Goal: Find specific fact: Find specific fact

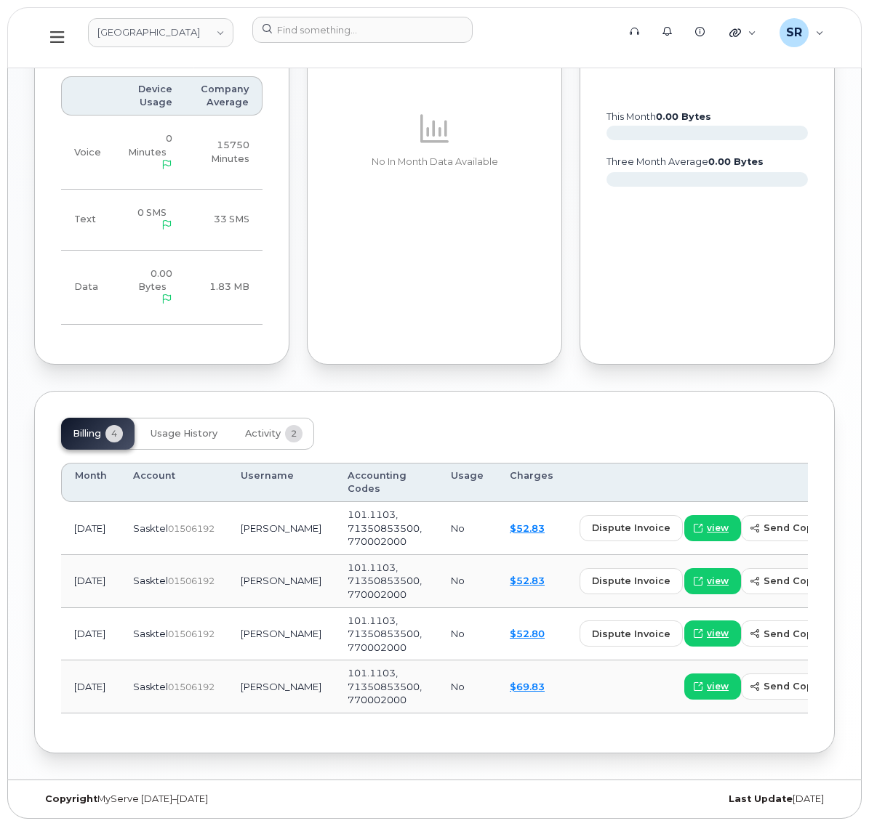
scroll to position [1223, 0]
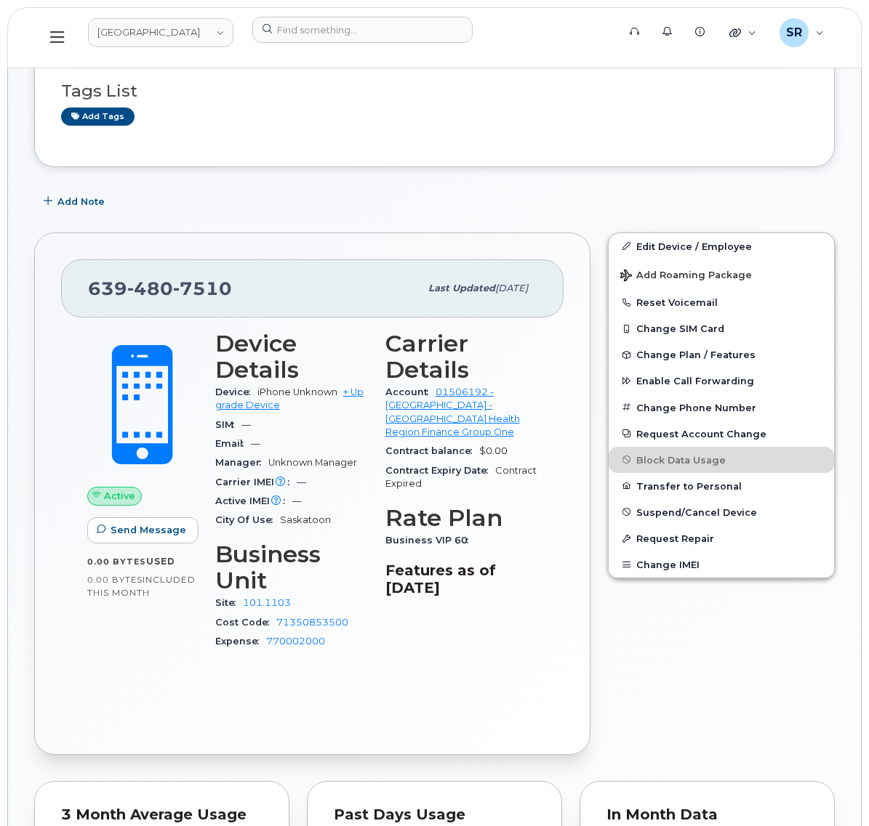
scroll to position [224, 0]
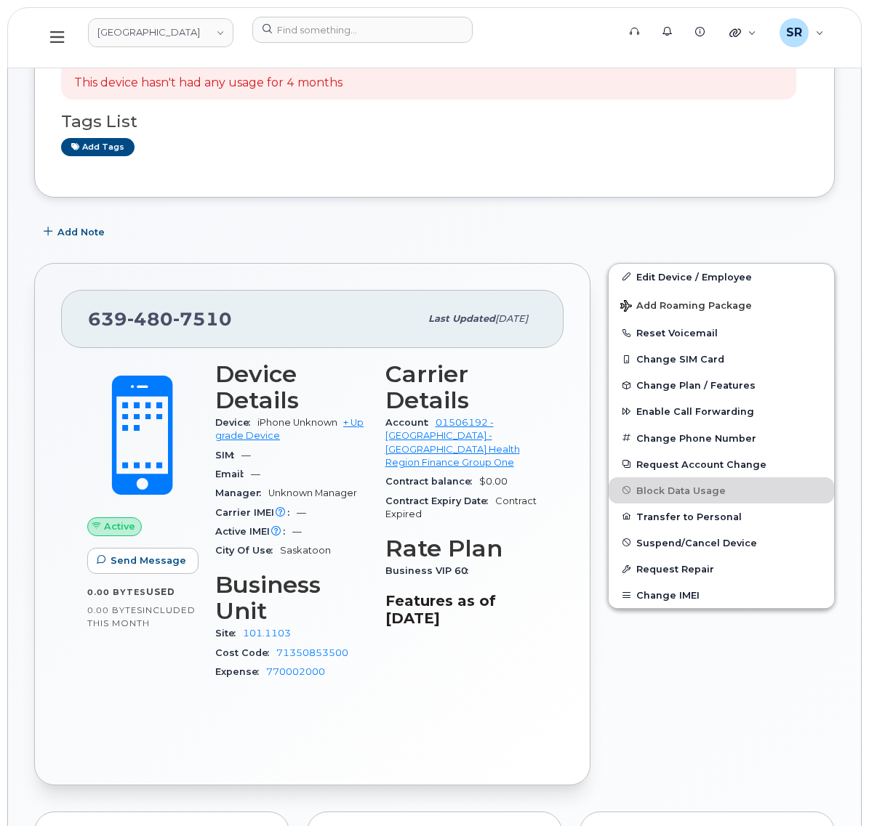
click at [584, 267] on div "Suspension Candidate This device hasn't had any usage for 4 months Tags List Ad…" at bounding box center [434, 773] width 800 height 1542
click at [534, 246] on div "Add Note" at bounding box center [434, 233] width 800 height 26
click at [685, 346] on button "Reset Voicemail" at bounding box center [720, 333] width 225 height 26
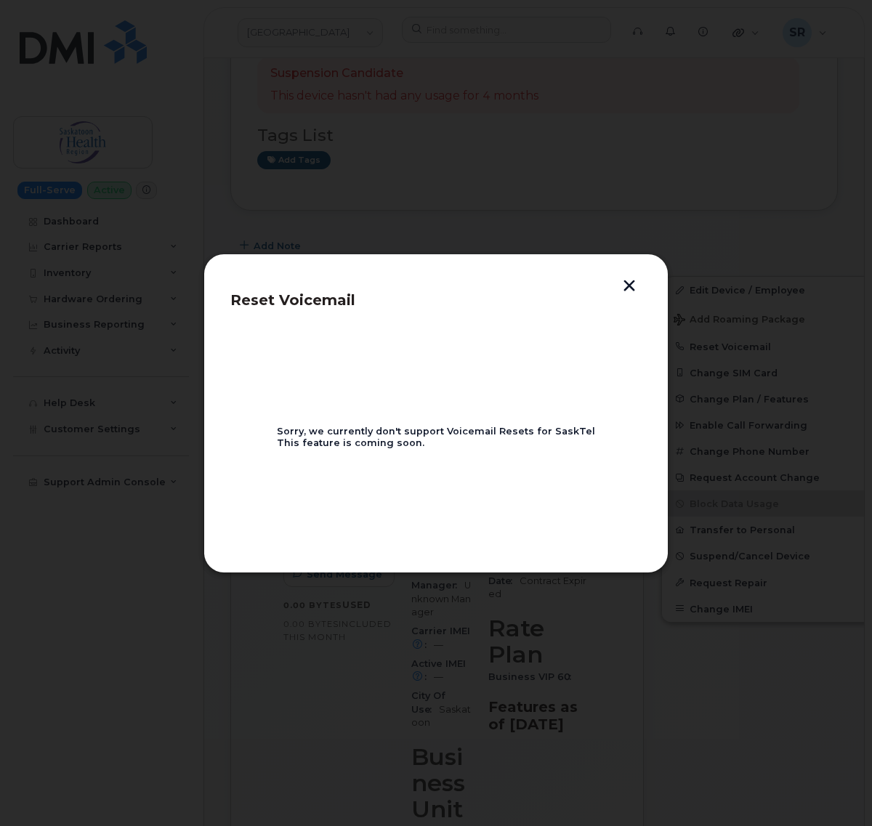
click at [626, 280] on button "button" at bounding box center [630, 287] width 22 height 15
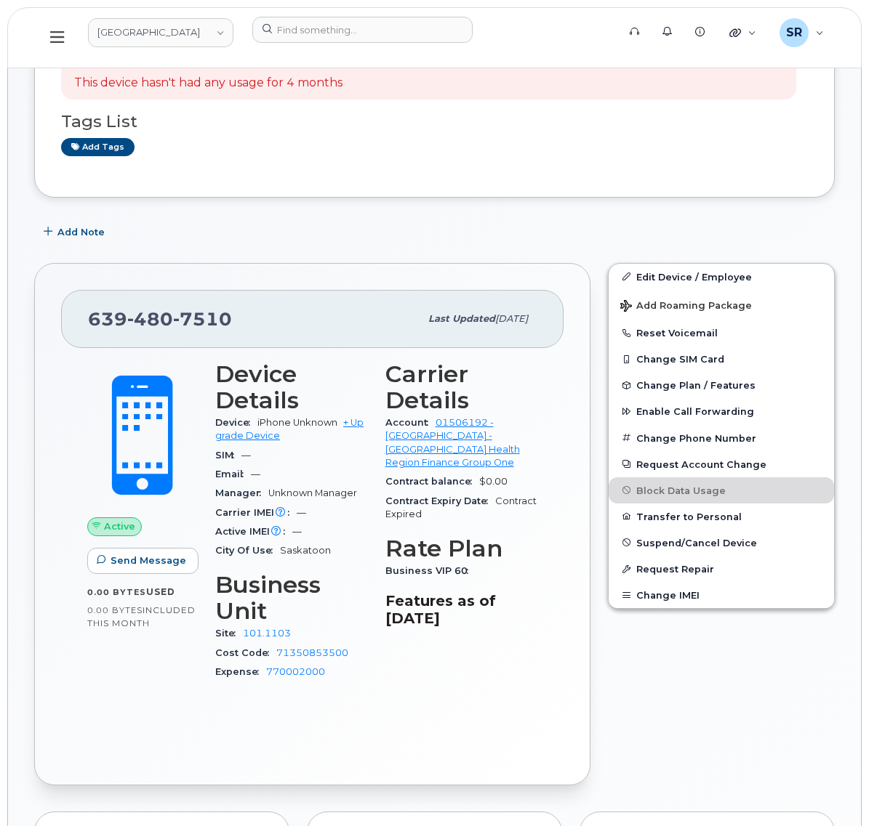
click at [536, 246] on div "Add Note" at bounding box center [434, 233] width 800 height 26
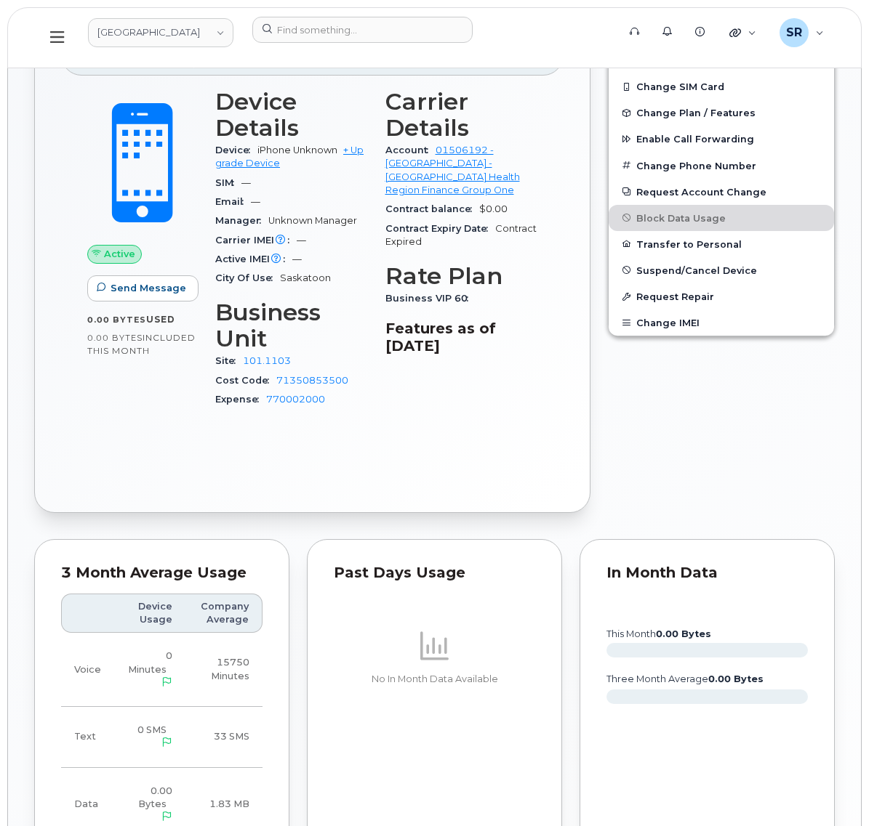
scroll to position [133, 0]
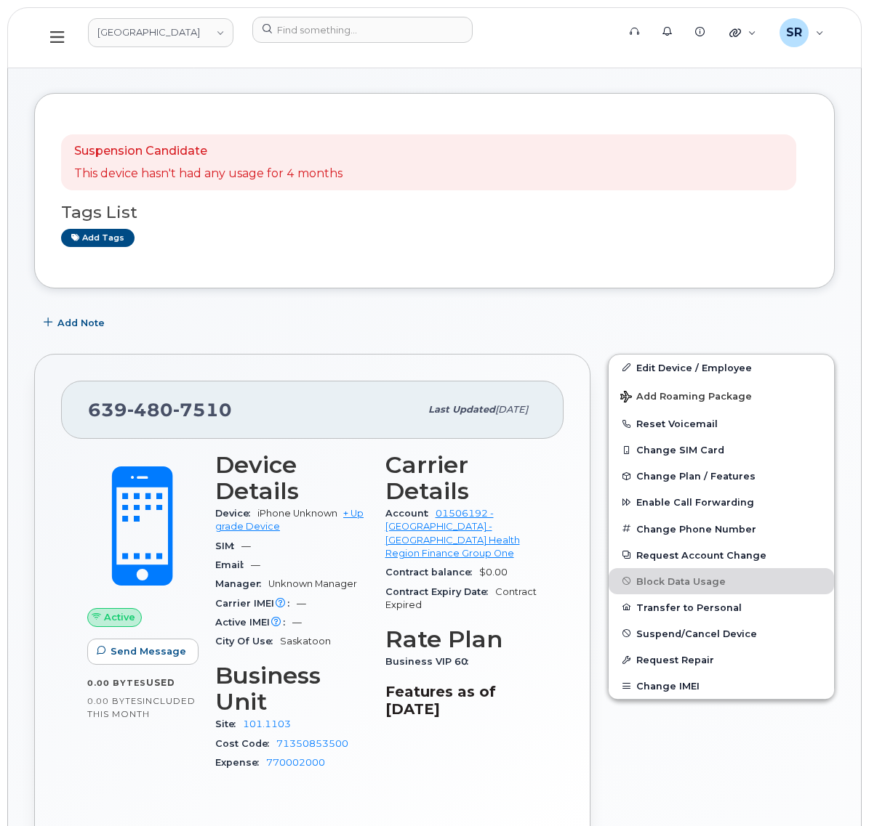
click at [575, 360] on div "[PHONE_NUMBER] Last updated [DATE] Active Send Message 0.00 Bytes  used 0.00 By…" at bounding box center [312, 615] width 574 height 540
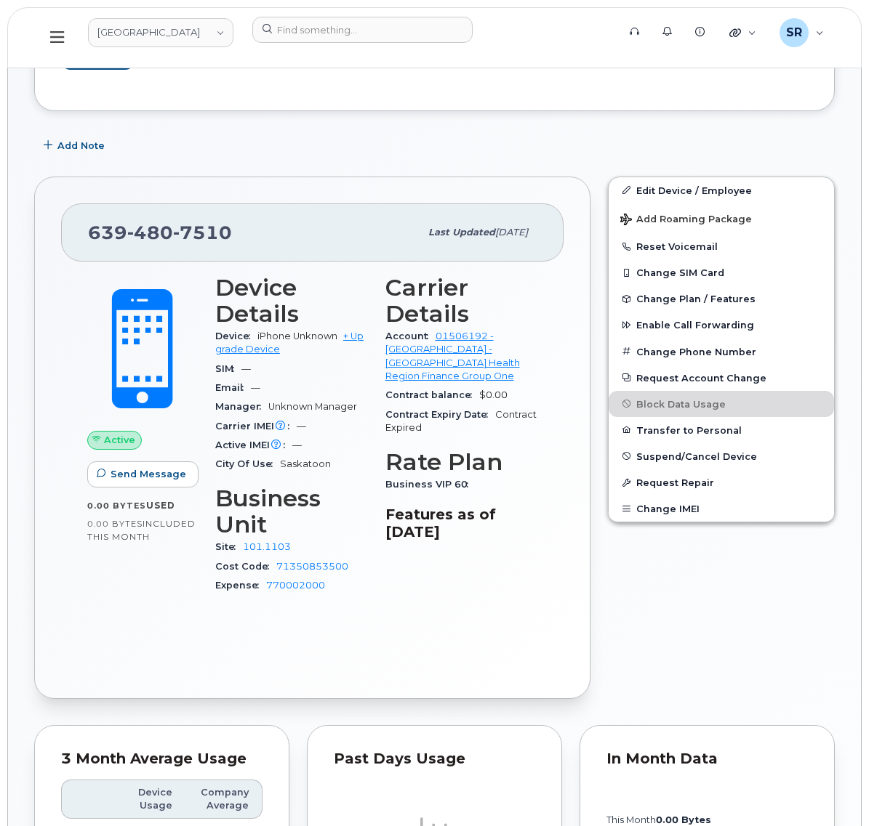
scroll to position [315, 0]
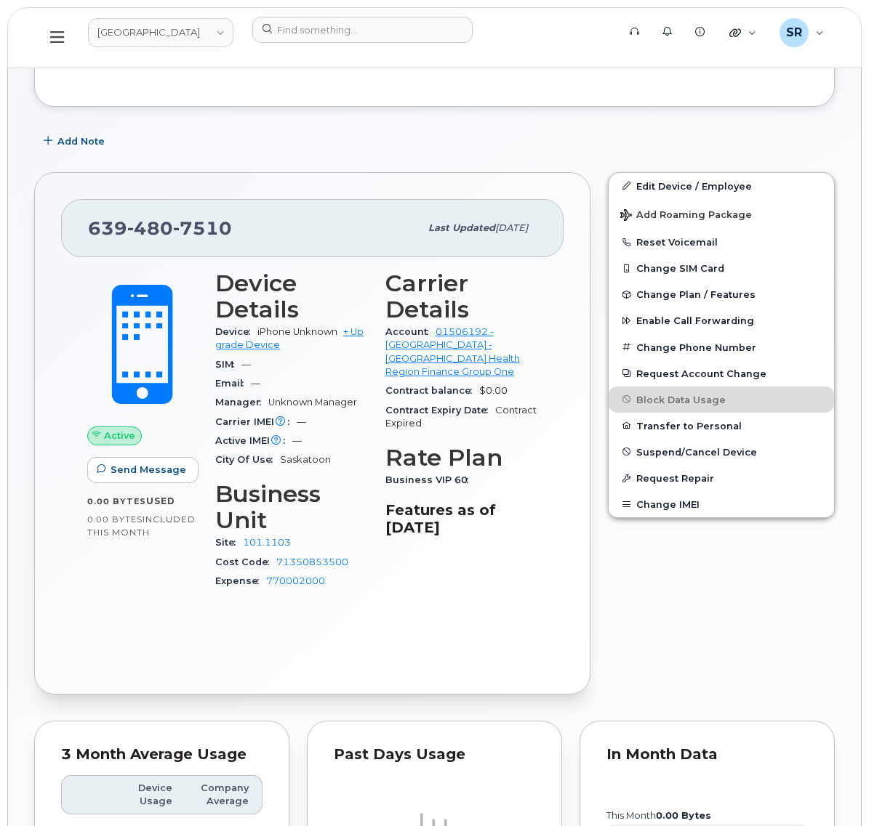
click at [696, 603] on div "Edit Device / Employee Add Roaming Package Reset Voicemail Change SIM Card Chan…" at bounding box center [721, 434] width 244 height 540
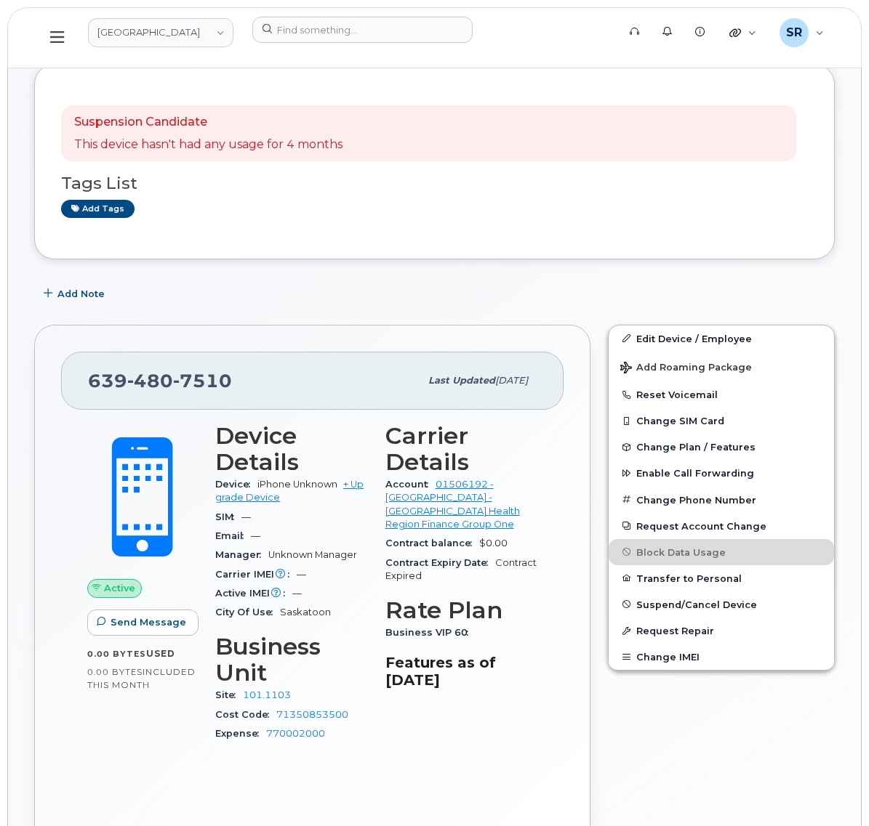
scroll to position [0, 0]
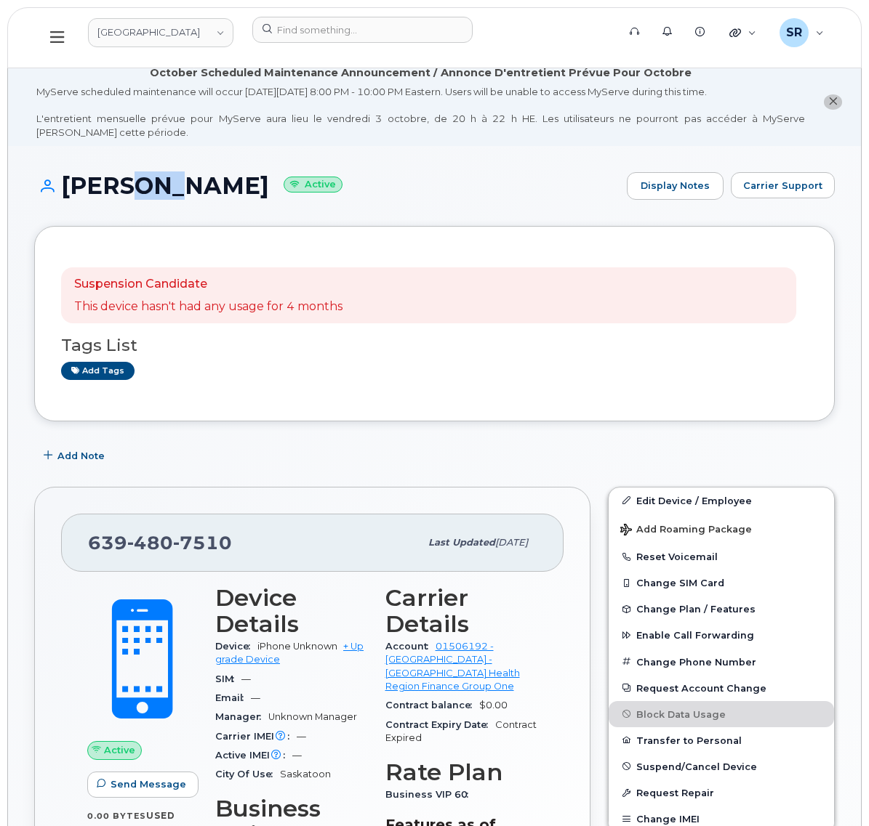
drag, startPoint x: 329, startPoint y: 198, endPoint x: 306, endPoint y: 197, distance: 23.3
click at [306, 197] on h1 "[PERSON_NAME] Active" at bounding box center [326, 185] width 585 height 25
click at [324, 198] on h1 "[PERSON_NAME] Active" at bounding box center [326, 185] width 585 height 25
click at [321, 195] on h1 "[PERSON_NAME] Active" at bounding box center [326, 185] width 585 height 25
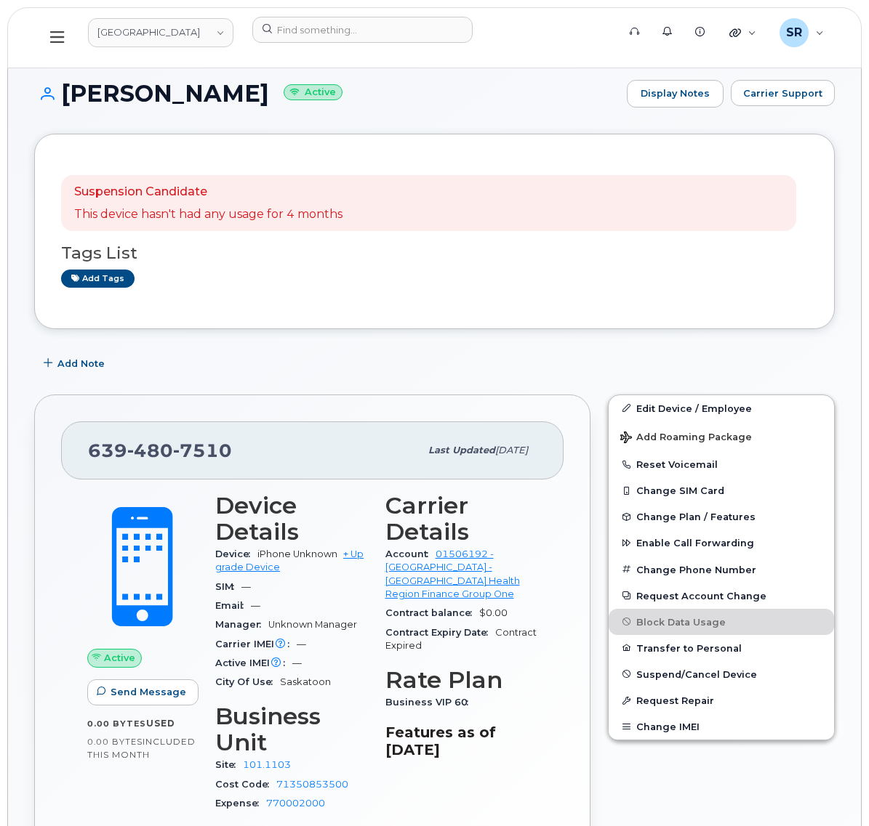
scroll to position [273, 0]
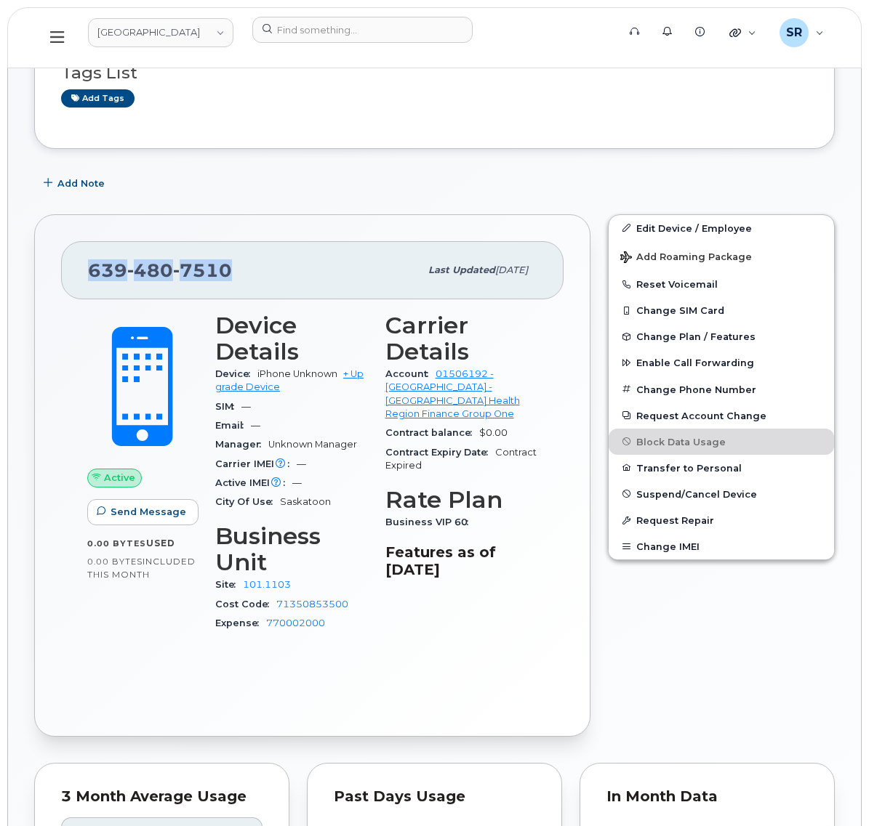
drag, startPoint x: 424, startPoint y: 288, endPoint x: 276, endPoint y: 297, distance: 147.8
click at [276, 297] on div "[PHONE_NUMBER] Last updated [DATE]" at bounding box center [312, 270] width 502 height 58
copy span "[PHONE_NUMBER]"
drag, startPoint x: 432, startPoint y: 299, endPoint x: 424, endPoint y: 278, distance: 22.8
click at [432, 286] on div "Last updated [DATE]" at bounding box center [477, 270] width 117 height 31
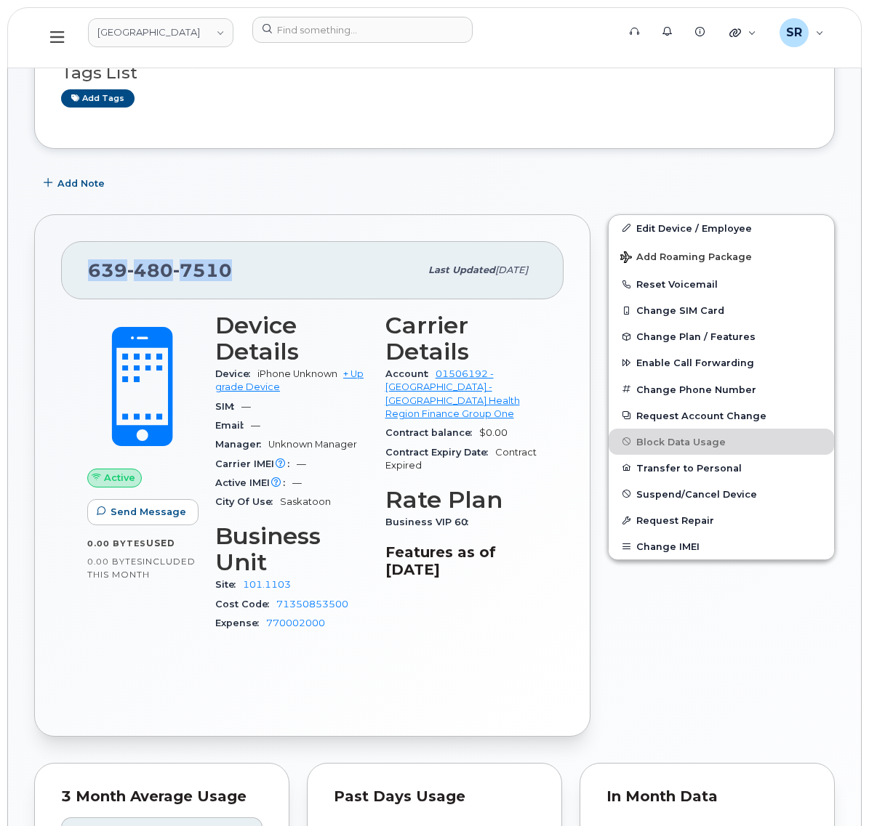
drag, startPoint x: 424, startPoint y: 285, endPoint x: 285, endPoint y: 285, distance: 138.8
click at [232, 281] on span "[PHONE_NUMBER]" at bounding box center [160, 270] width 144 height 22
copy span "[PHONE_NUMBER]"
drag, startPoint x: 543, startPoint y: 551, endPoint x: 474, endPoint y: 469, distance: 107.3
click at [474, 469] on div "Carrier Details Account 01506192 - SaskTel - Saskatoon Health Region Finance Gr…" at bounding box center [462, 479] width 170 height 350
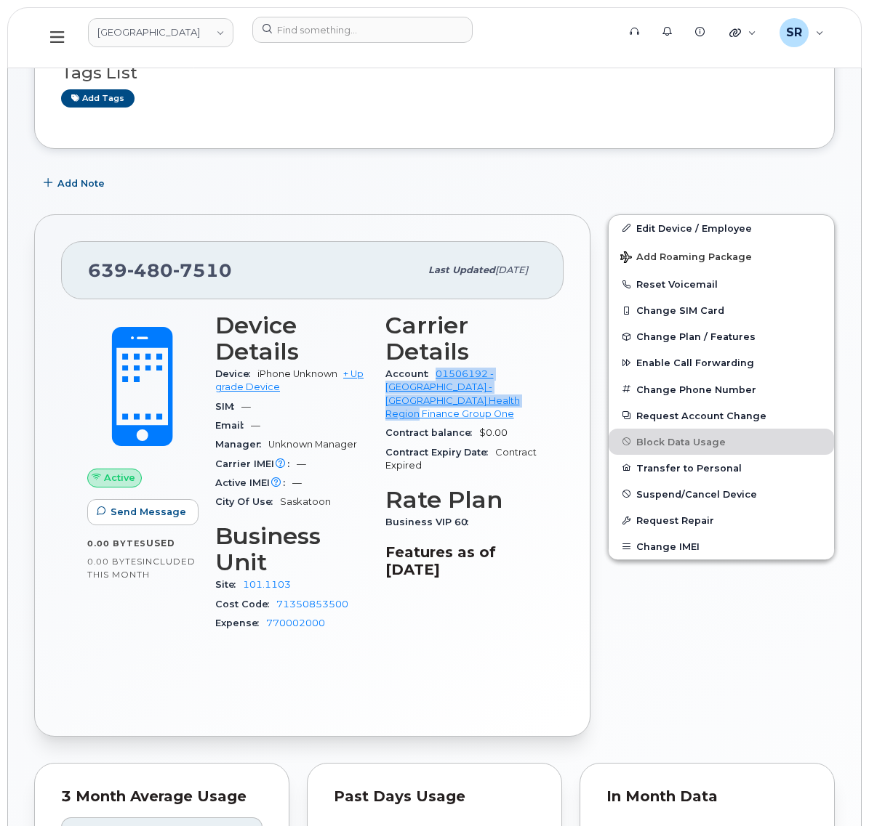
copy link "01506192 - [GEOGRAPHIC_DATA] - [GEOGRAPHIC_DATA] Health Region Finance Group One"
click at [649, 636] on div "Edit Device / Employee Add Roaming Package Reset Voicemail Change SIM Card Chan…" at bounding box center [721, 476] width 244 height 540
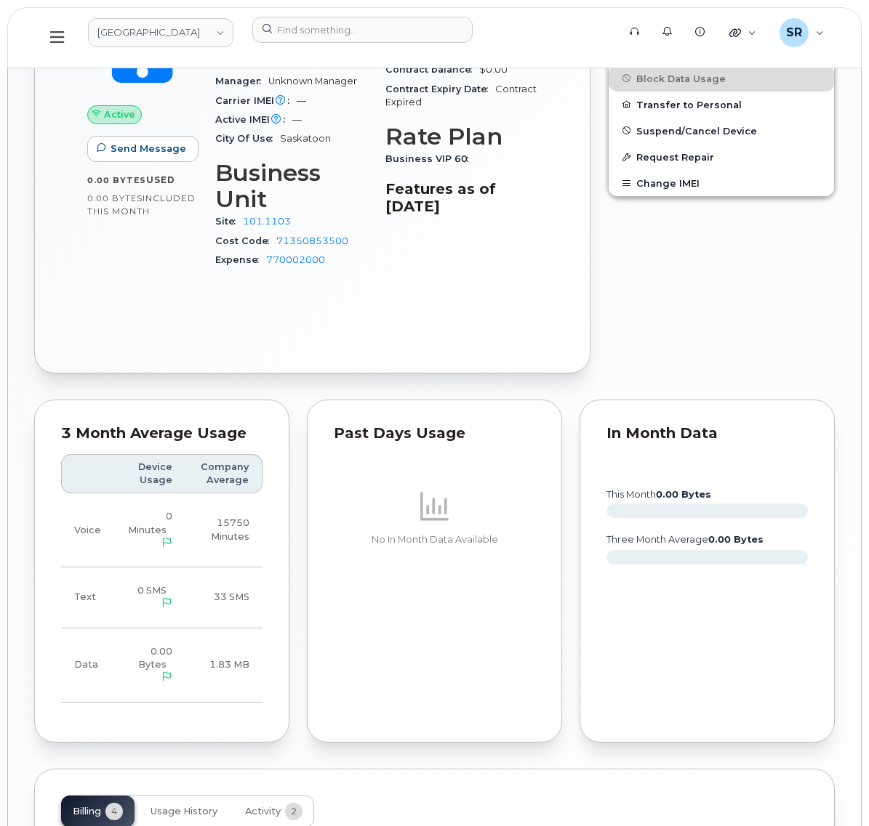
scroll to position [182, 0]
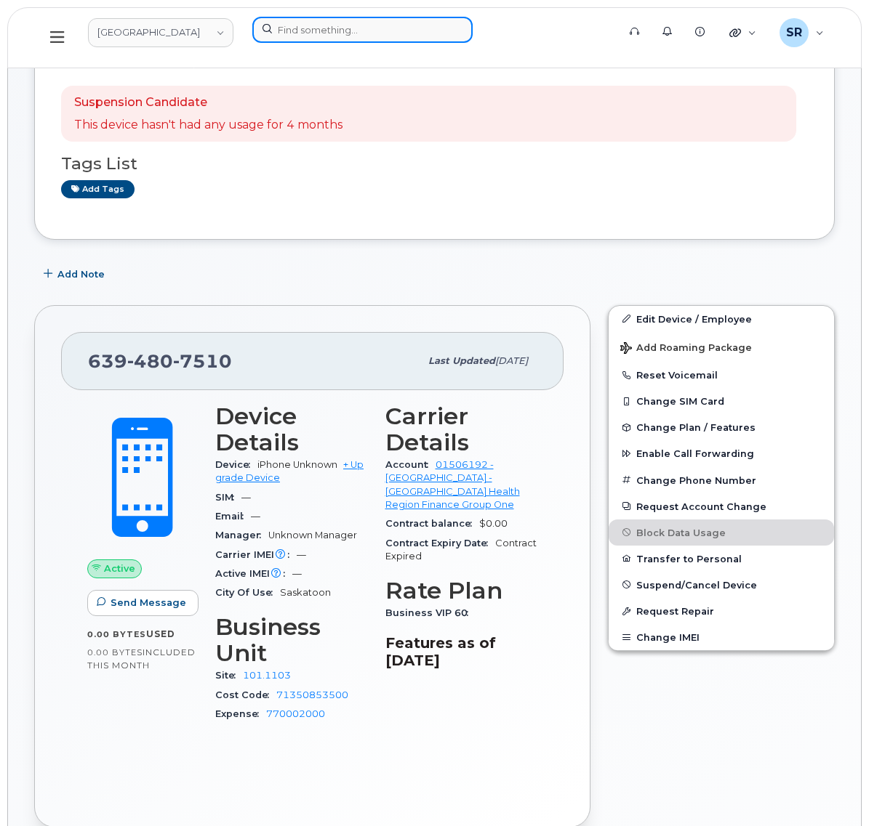
click at [469, 39] on input at bounding box center [362, 30] width 220 height 26
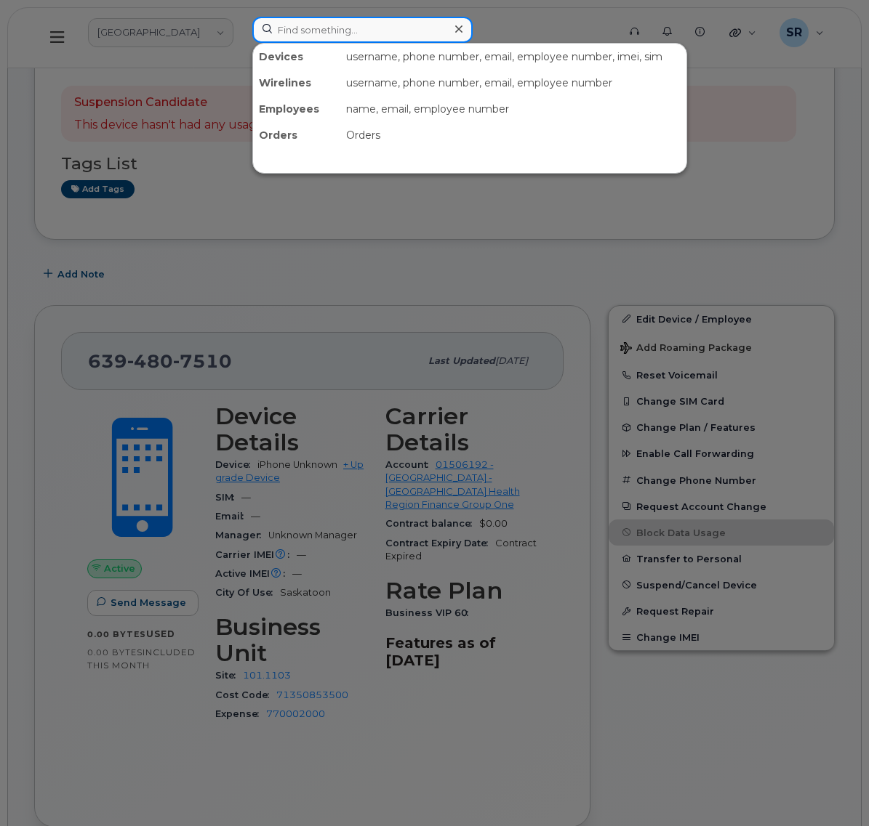
paste input "vandelde"
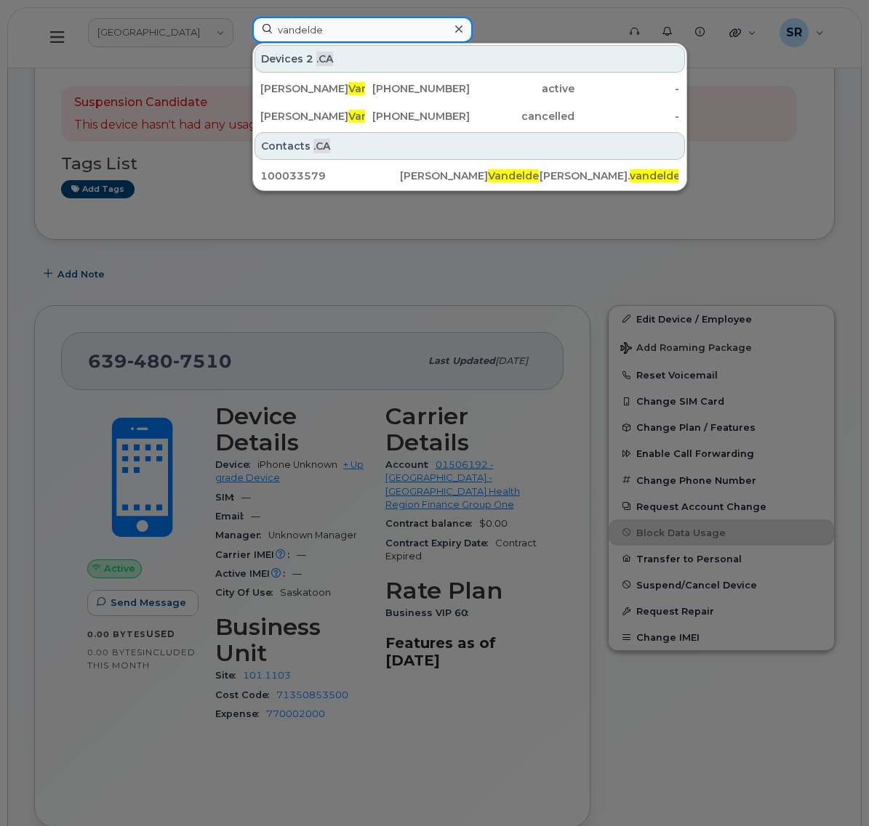
type input "vandelde"
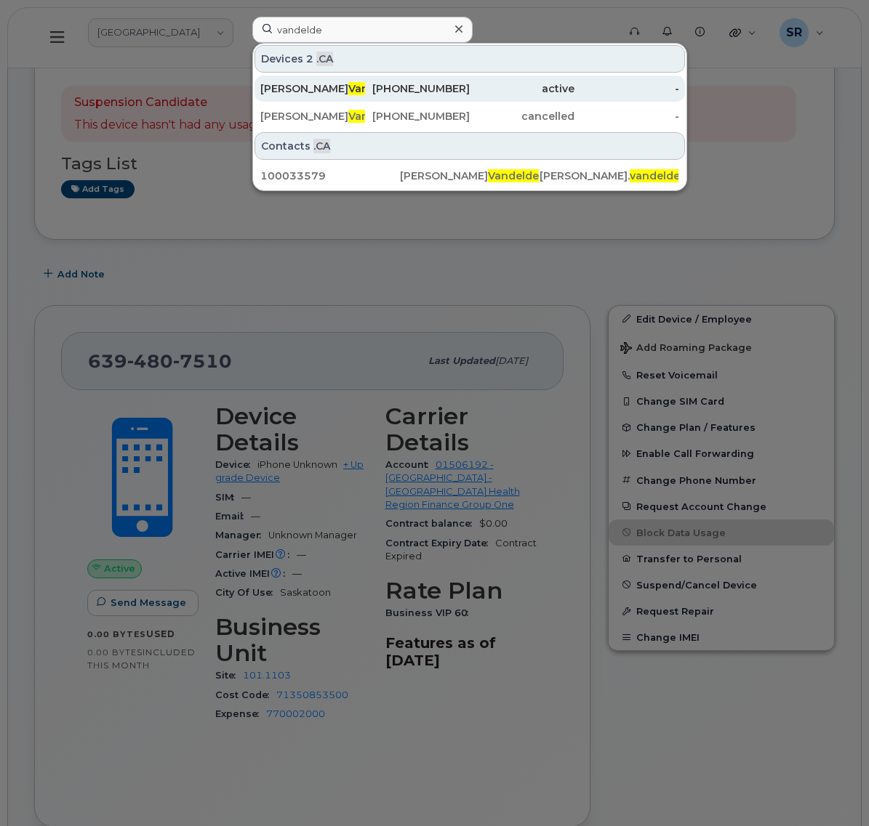
click at [470, 88] on div "[PHONE_NUMBER]" at bounding box center [417, 88] width 105 height 15
